Goal: Task Accomplishment & Management: Manage account settings

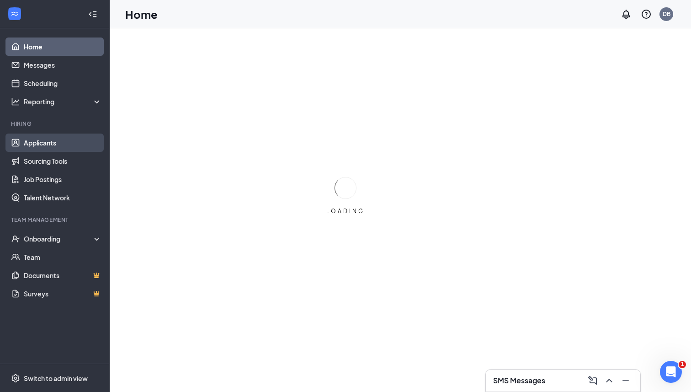
click at [51, 138] on link "Applicants" at bounding box center [63, 142] width 78 height 18
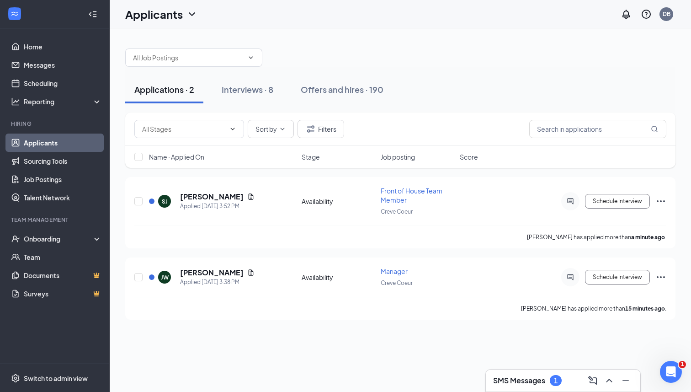
click at [213, 351] on div "Applications · 2 Interviews · 8 Offers and hires · 190 Sort by Filters Name · A…" at bounding box center [400, 209] width 581 height 363
click at [220, 277] on div "Applied [DATE] 3:38 PM" at bounding box center [217, 281] width 74 height 9
click at [222, 269] on h5 "[PERSON_NAME]" at bounding box center [212, 272] width 64 height 10
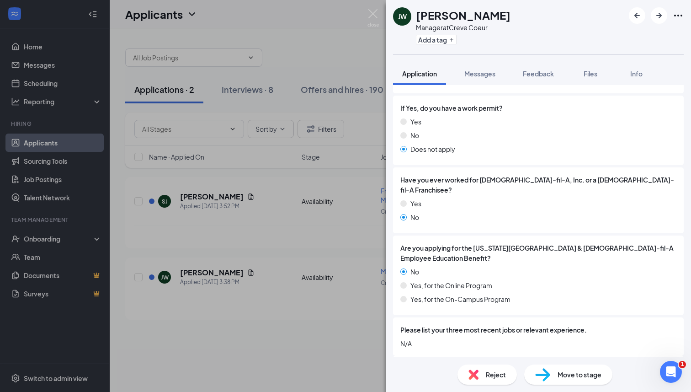
scroll to position [298, 0]
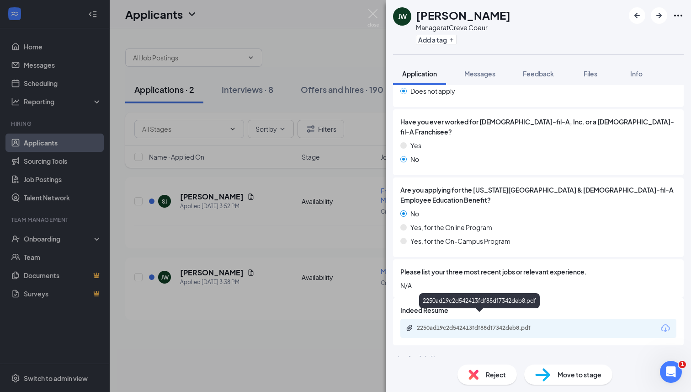
click at [500, 324] on div "2250ad19c2d542413fdf88df7342deb8.pdf" at bounding box center [481, 327] width 128 height 7
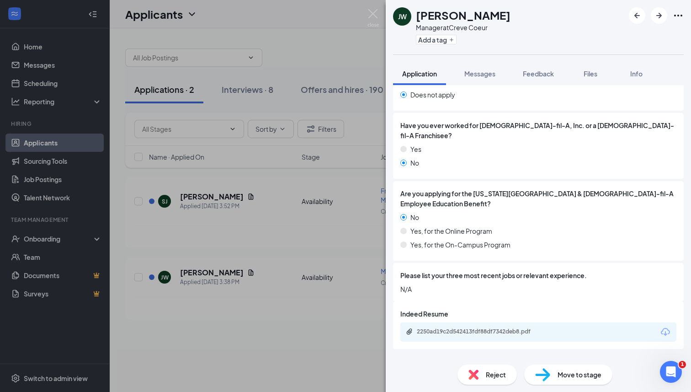
click at [458, 354] on div "Availability Applicant has not yet responded." at bounding box center [538, 361] width 291 height 18
click at [464, 364] on div "Reject Move to stage" at bounding box center [538, 374] width 305 height 35
click at [471, 375] on img at bounding box center [473, 374] width 10 height 10
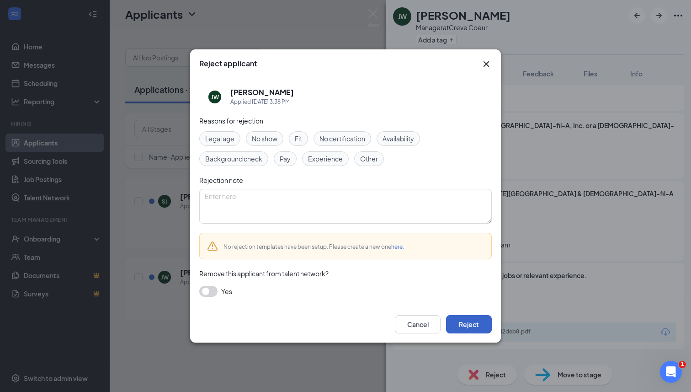
click at [465, 318] on button "Reject" at bounding box center [469, 324] width 46 height 18
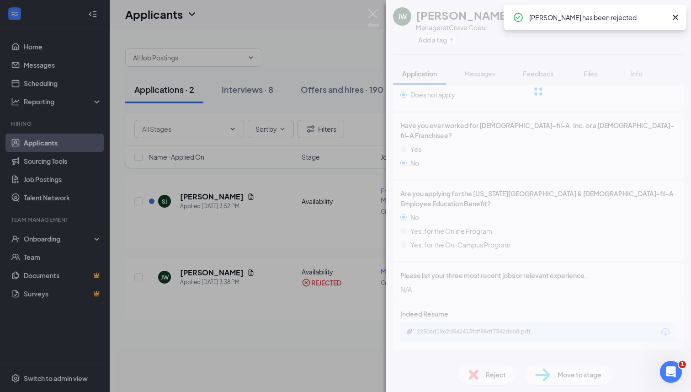
click at [202, 202] on div "[PERSON_NAME] [PERSON_NAME] Manager at Creve Coeur Add a tag Application Messag…" at bounding box center [345, 196] width 691 height 392
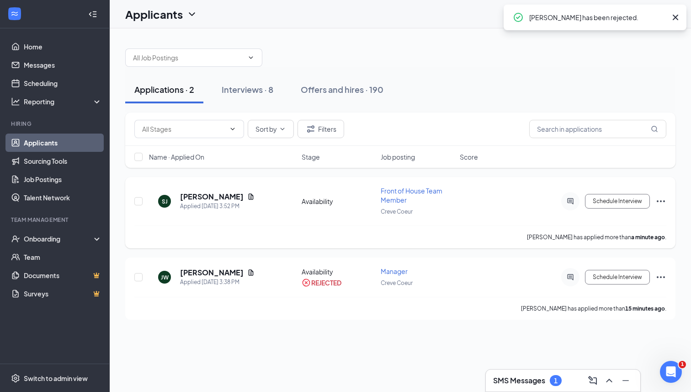
click at [206, 198] on h5 "[PERSON_NAME]" at bounding box center [212, 196] width 64 height 10
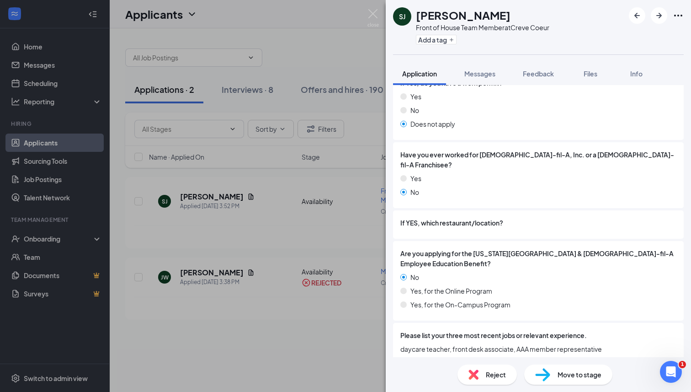
scroll to position [329, 0]
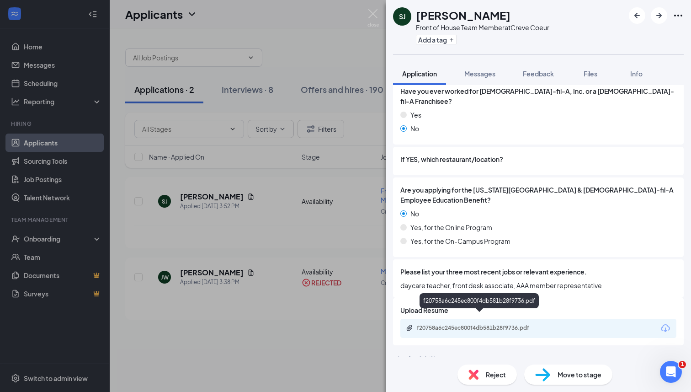
click at [518, 324] on div "f20758a6c245ec800f4db581b28f9736.pdf" at bounding box center [481, 327] width 128 height 7
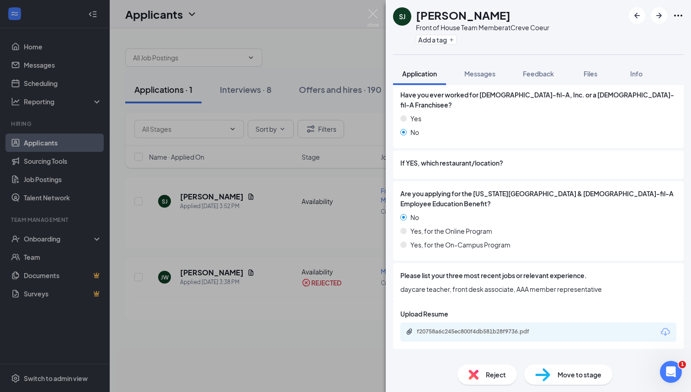
click at [495, 379] on span "Reject" at bounding box center [496, 374] width 20 height 10
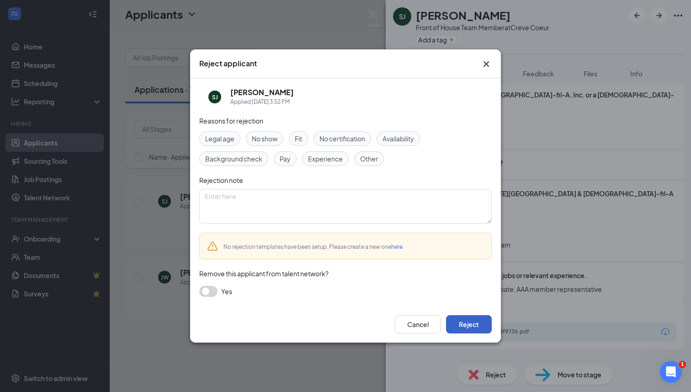
click at [458, 319] on button "Reject" at bounding box center [469, 324] width 46 height 18
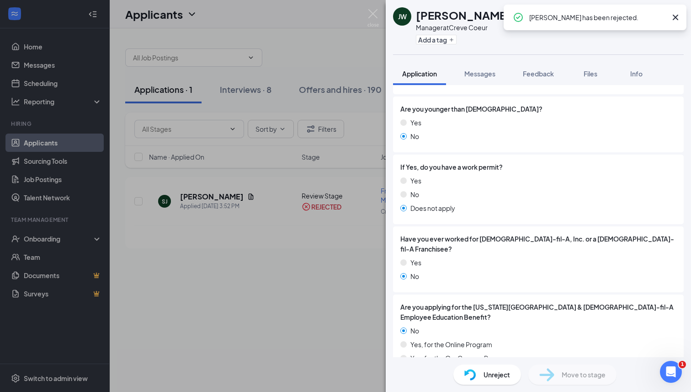
click at [233, 298] on div "[PERSON_NAME] [PERSON_NAME] Manager at Creve Coeur Add a tag Application Messag…" at bounding box center [345, 196] width 691 height 392
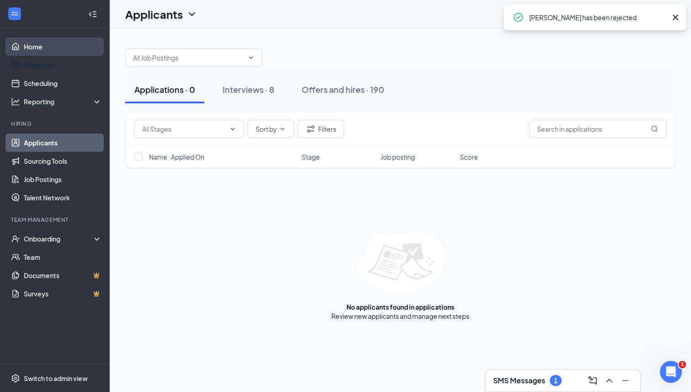
click at [50, 51] on link "Home" at bounding box center [63, 46] width 78 height 18
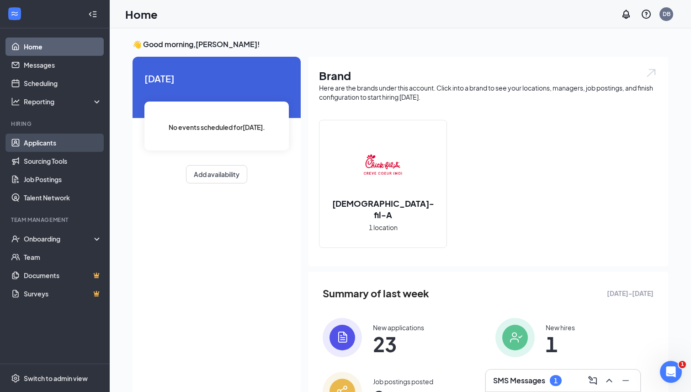
click at [69, 143] on link "Applicants" at bounding box center [63, 142] width 78 height 18
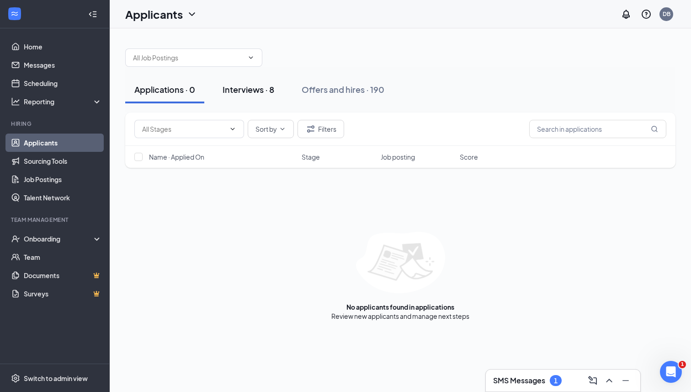
click at [243, 88] on div "Interviews · 8" at bounding box center [249, 89] width 52 height 11
